Goal: Information Seeking & Learning: Learn about a topic

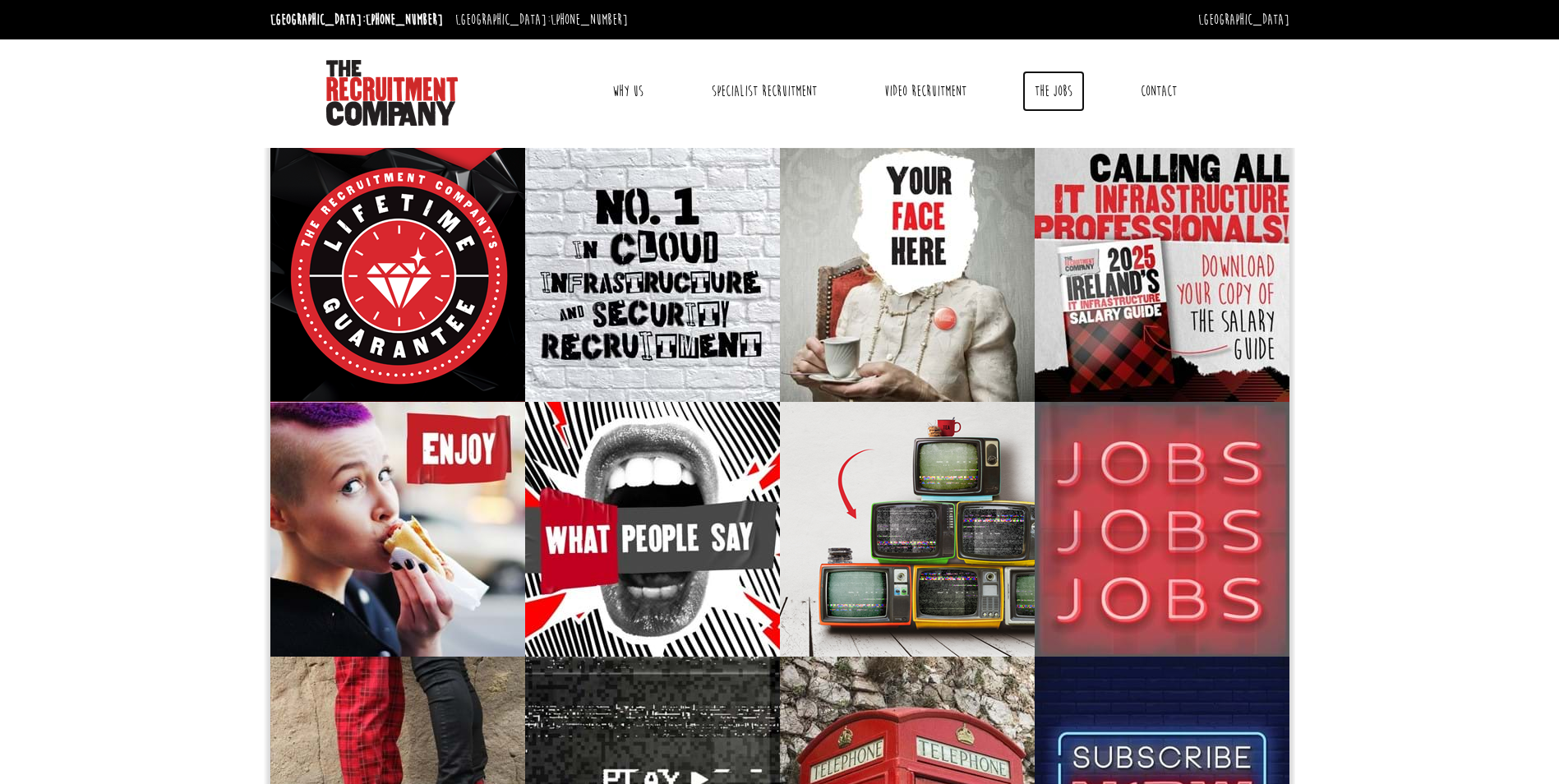
click at [1029, 92] on link "The Jobs" at bounding box center [1052, 91] width 62 height 41
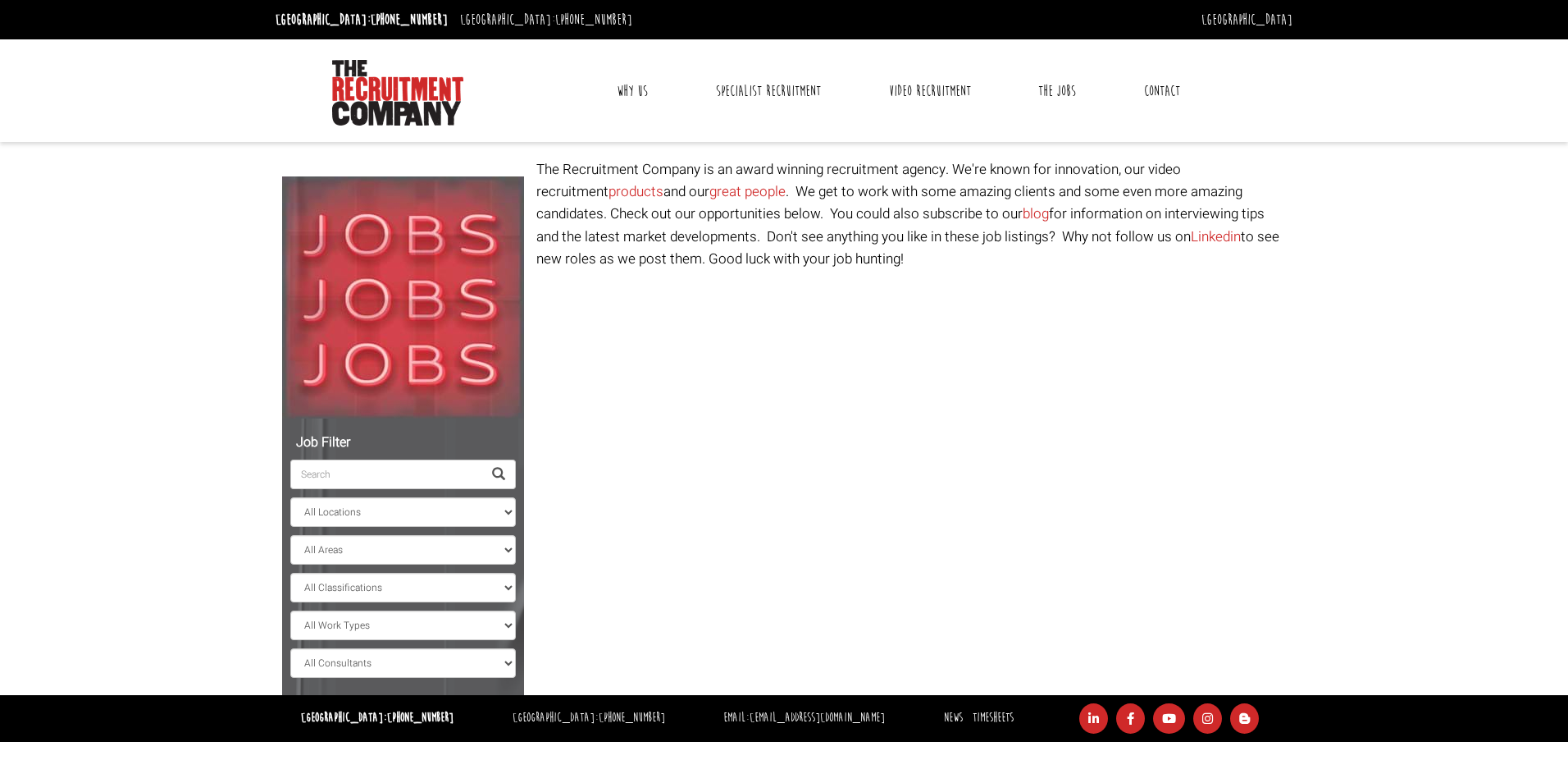
select select "Ireland"
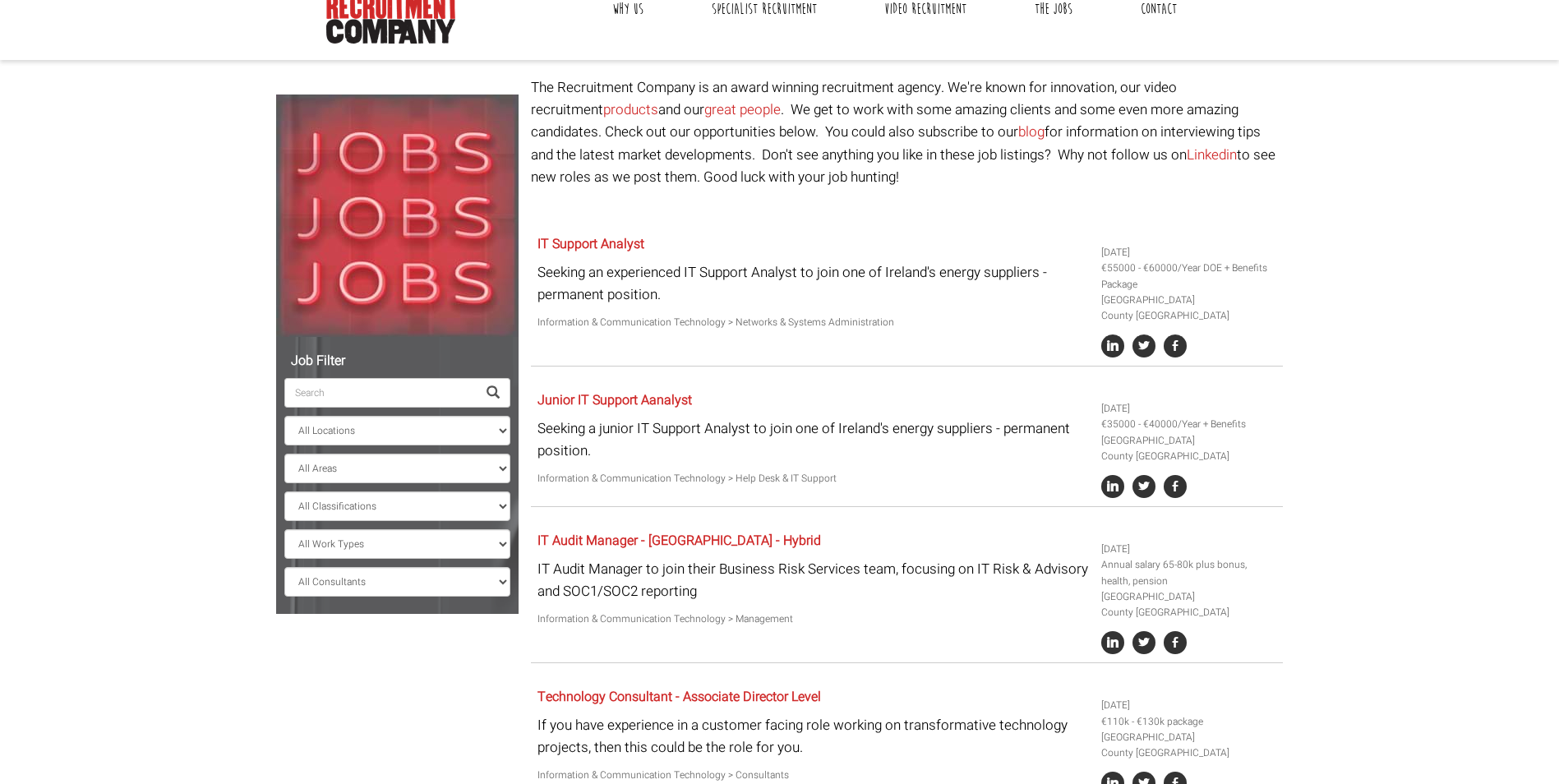
scroll to position [164, 0]
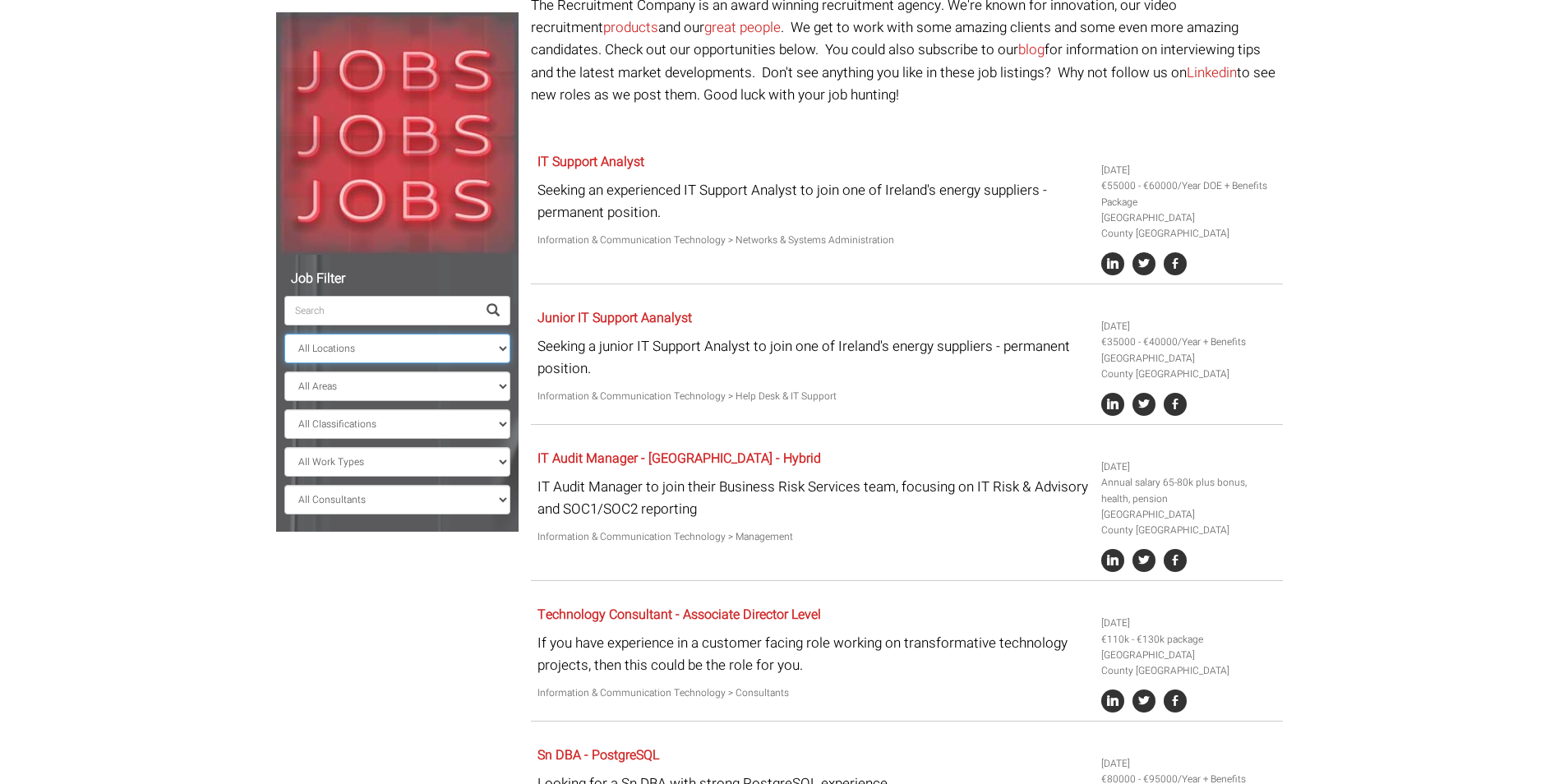
click at [373, 346] on select "All Locations Sydney Melbourne Ireland Sydney CBD Parramatta Circular Quay Nort…" at bounding box center [397, 348] width 226 height 30
click at [364, 392] on select "All Areas County Dublin" at bounding box center [397, 385] width 226 height 30
click at [359, 357] on select "All Locations Sydney Melbourne Ireland Sydney CBD Parramatta Circular Quay Nort…" at bounding box center [397, 348] width 226 height 30
click at [284, 334] on select "All Locations Sydney Melbourne Ireland Sydney CBD Parramatta Circular Quay Nort…" at bounding box center [397, 348] width 226 height 30
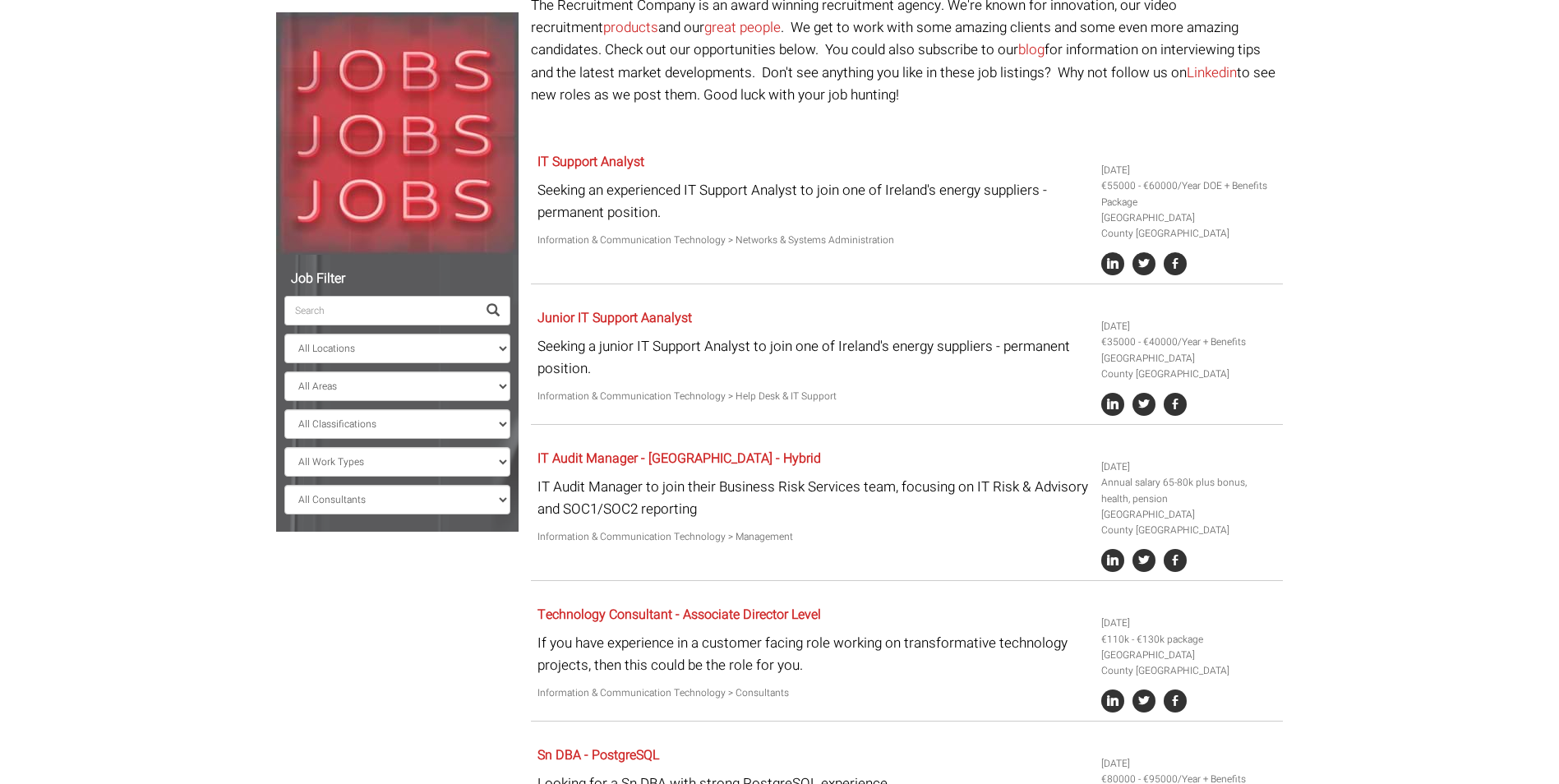
click at [455, 718] on div "Job Filter All Locations Sydney Melbourne Ireland Sydney CBD Parramatta Circula…" at bounding box center [779, 577] width 1031 height 1166
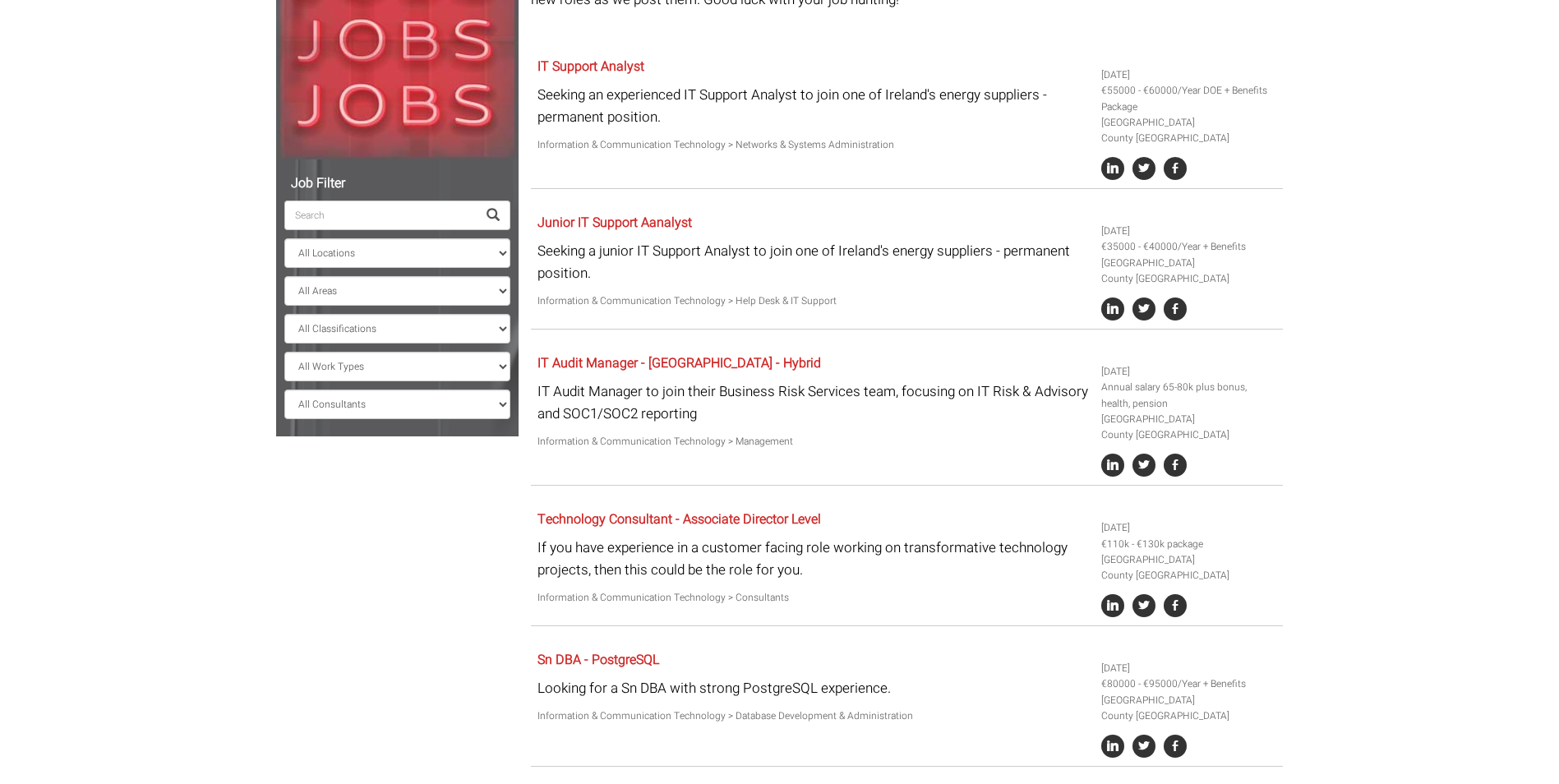
scroll to position [0, 0]
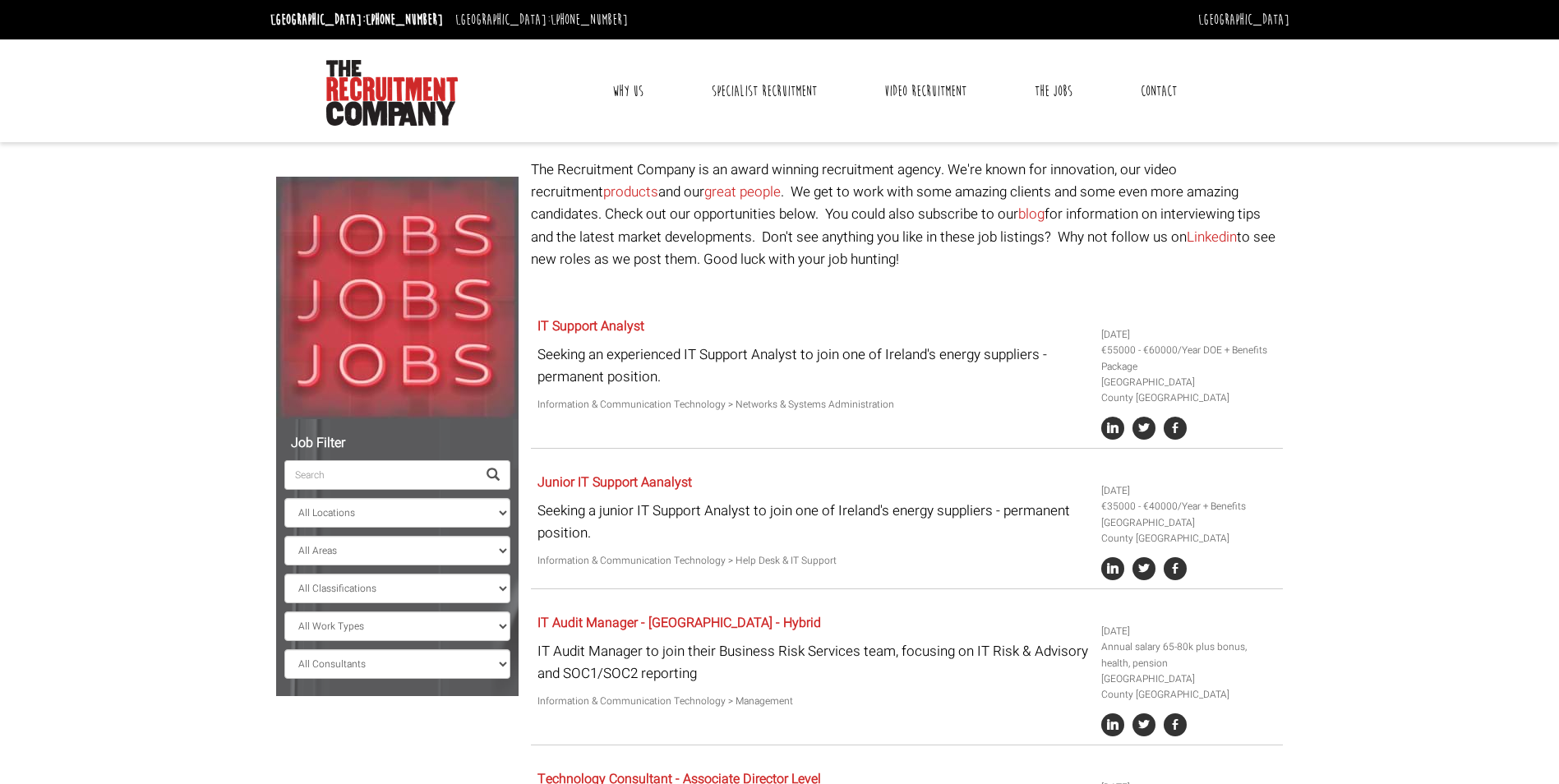
click at [642, 76] on link "Why Us" at bounding box center [628, 91] width 56 height 41
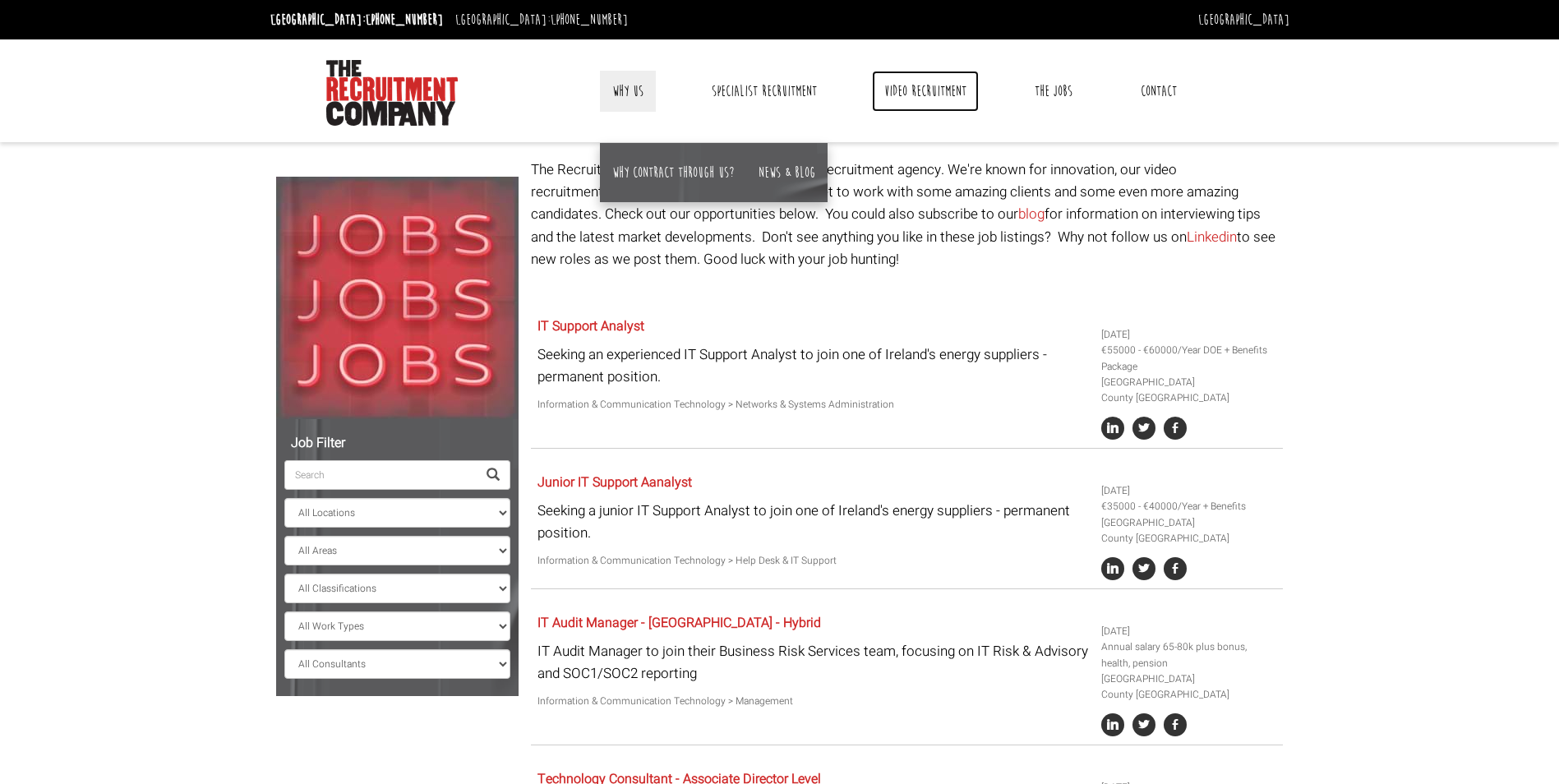
click at [939, 83] on link "Video Recruitment" at bounding box center [925, 91] width 107 height 41
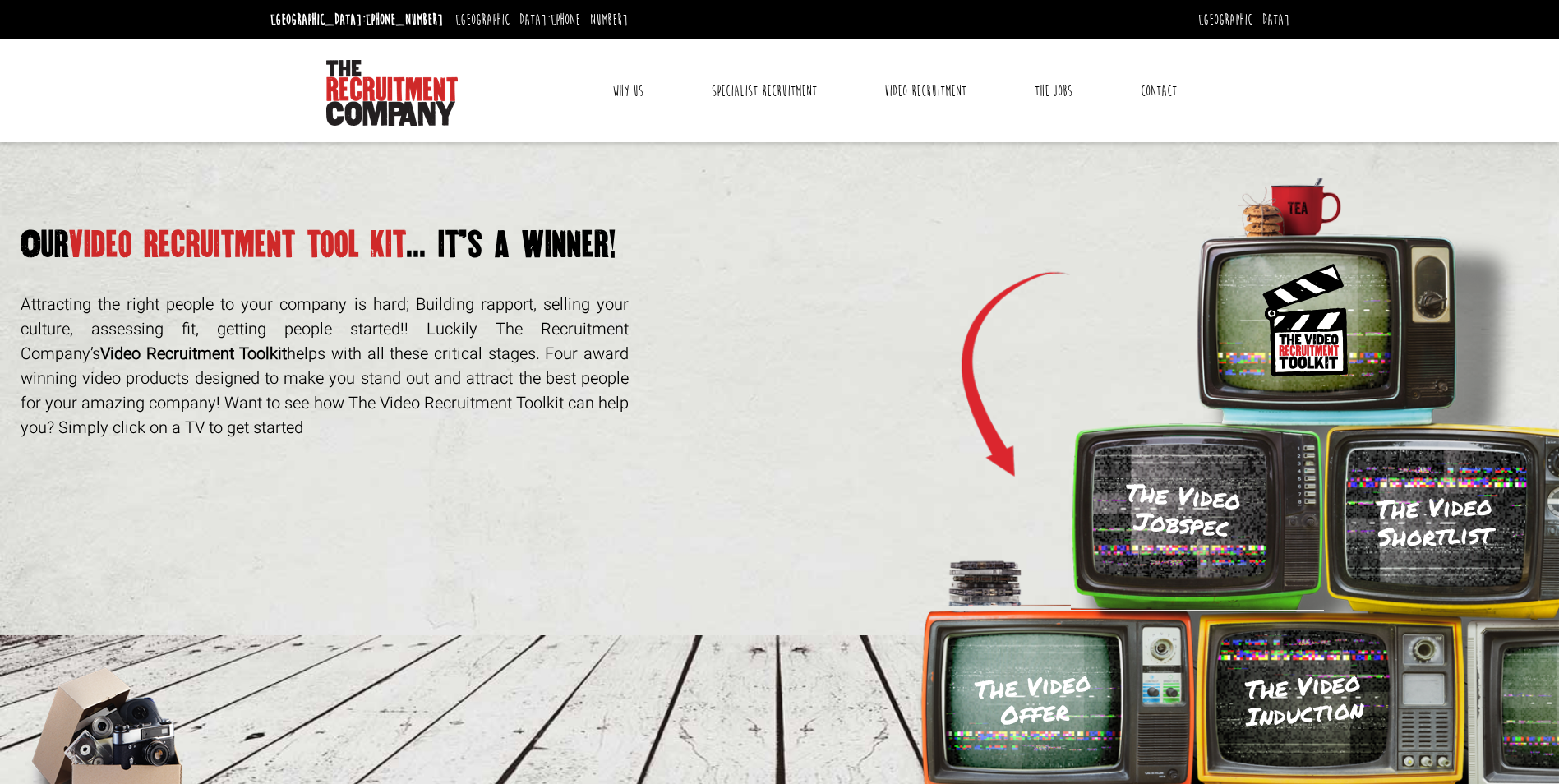
scroll to position [210, 0]
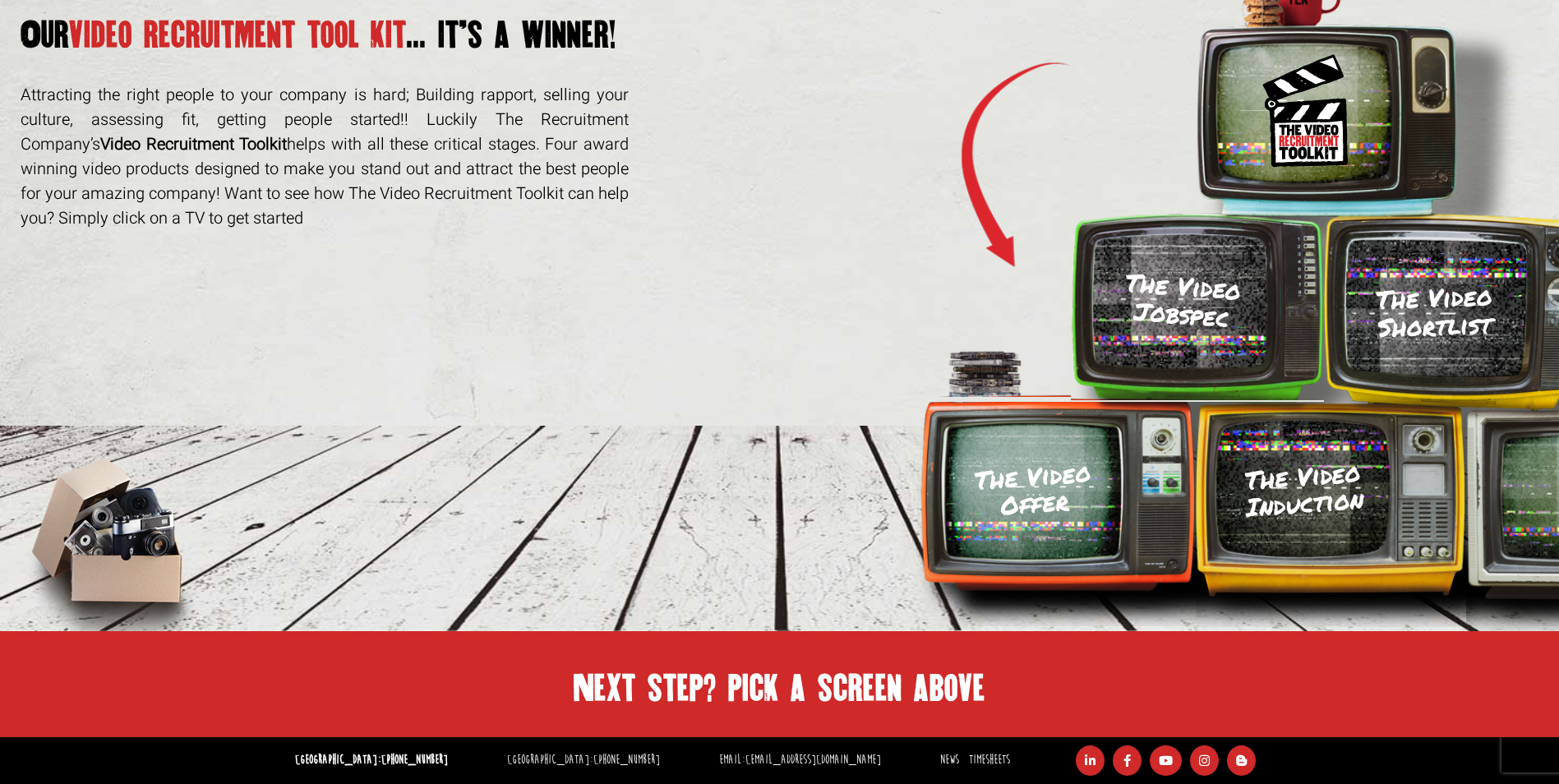
click at [1303, 501] on h3 "The Video Induction" at bounding box center [1303, 490] width 121 height 63
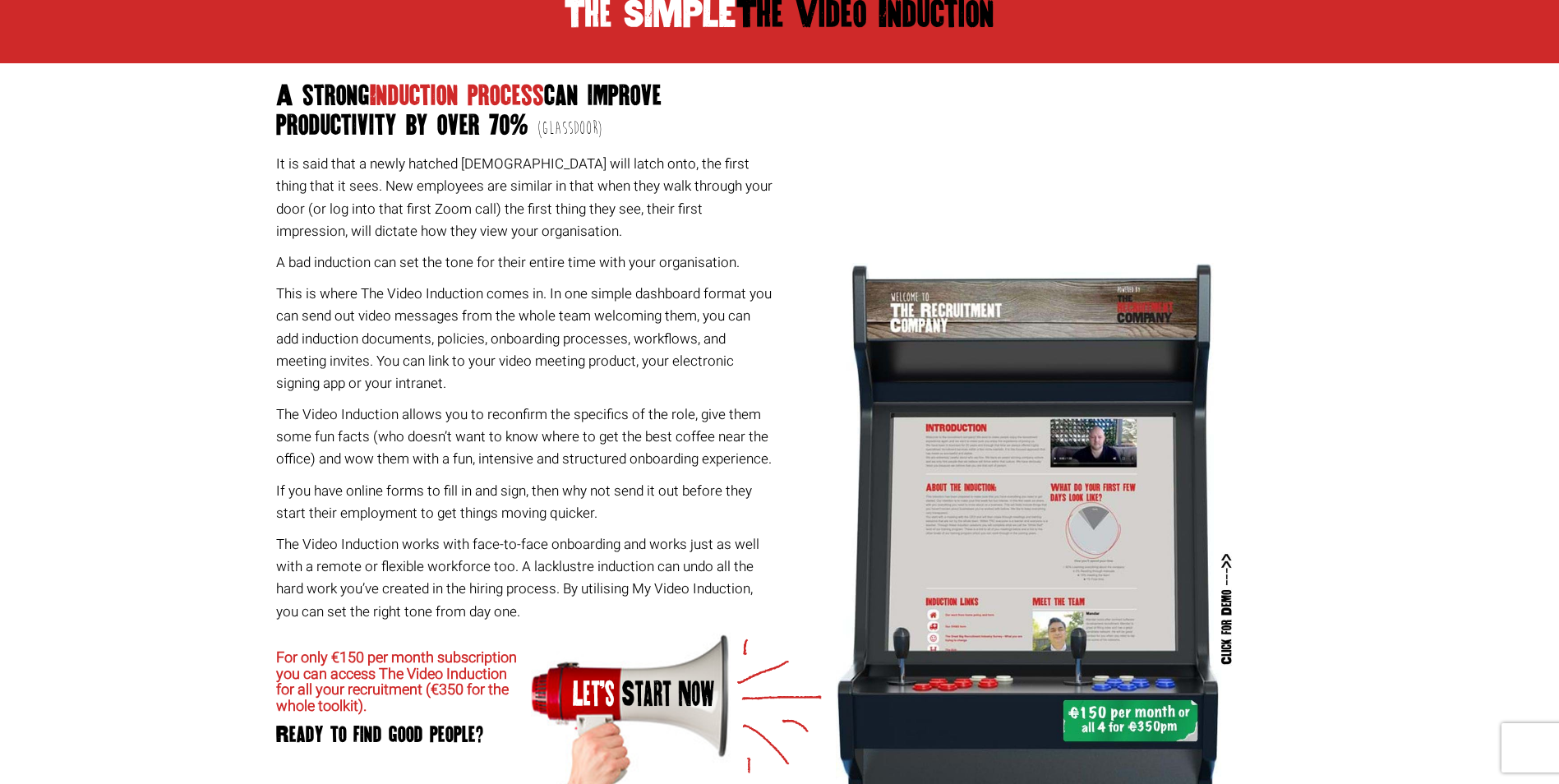
scroll to position [955, 0]
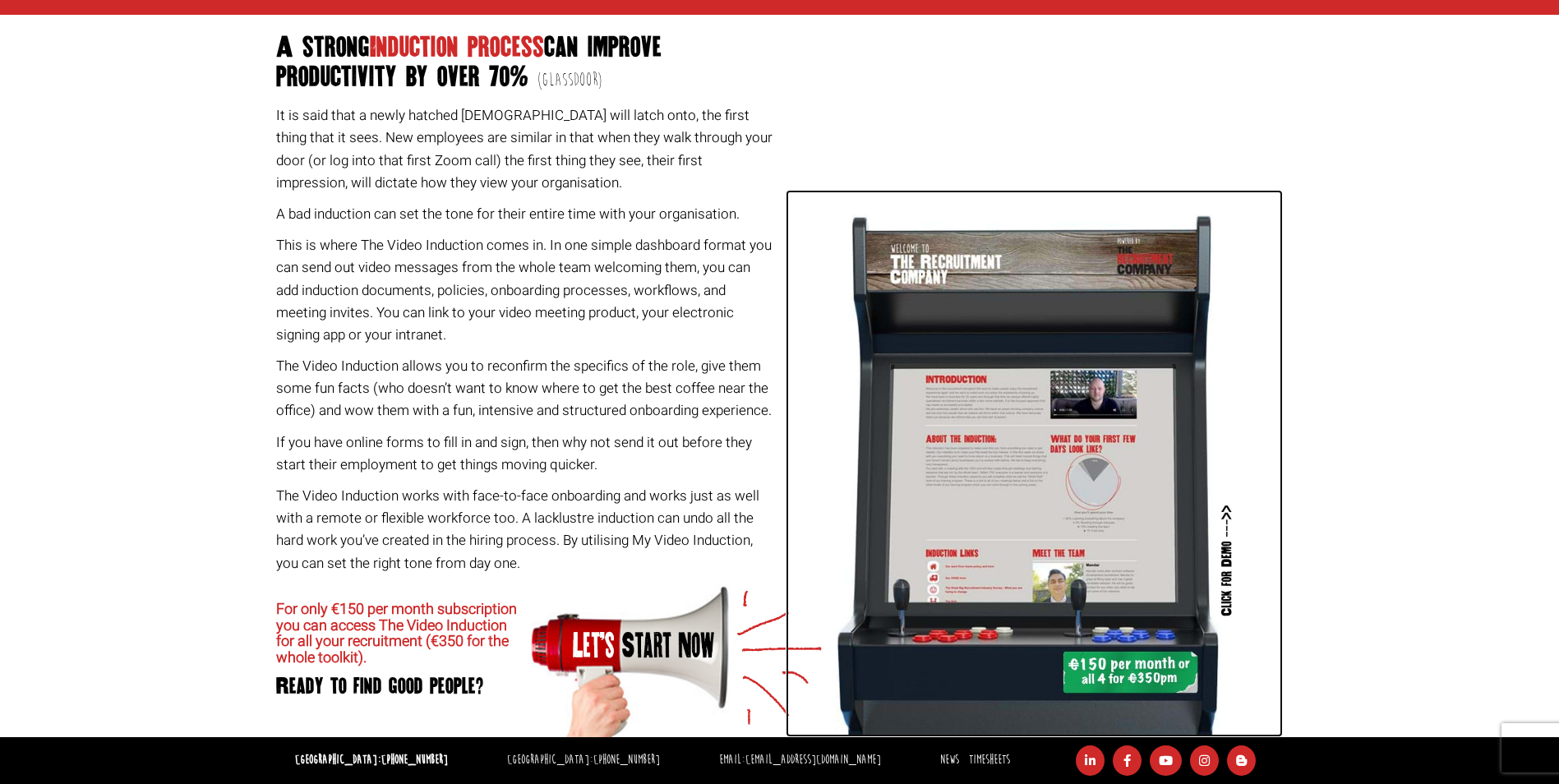
click at [1045, 530] on img at bounding box center [1034, 476] width 398 height 523
